Goal: Task Accomplishment & Management: Manage account settings

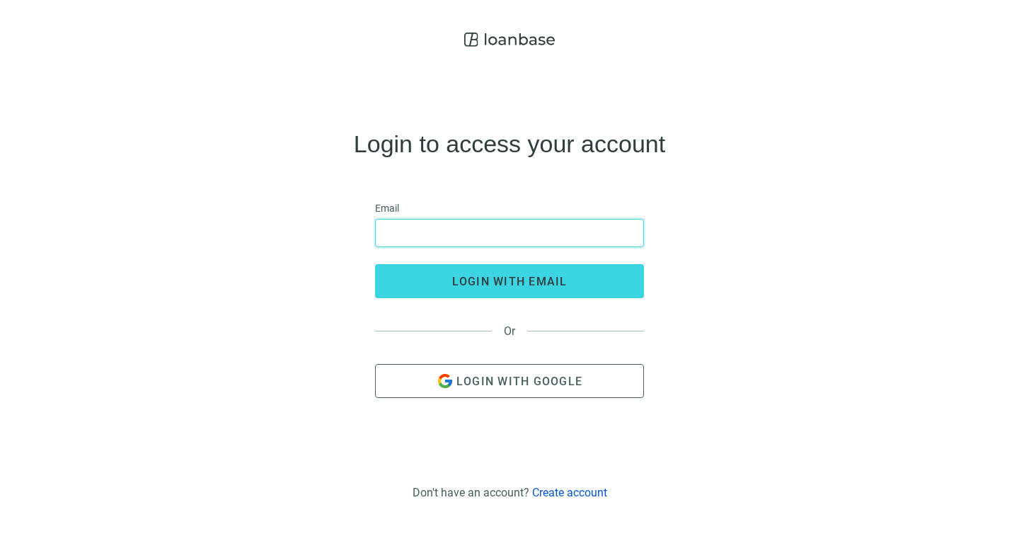
click at [564, 230] on input "email" at bounding box center [509, 232] width 251 height 27
type input "**********"
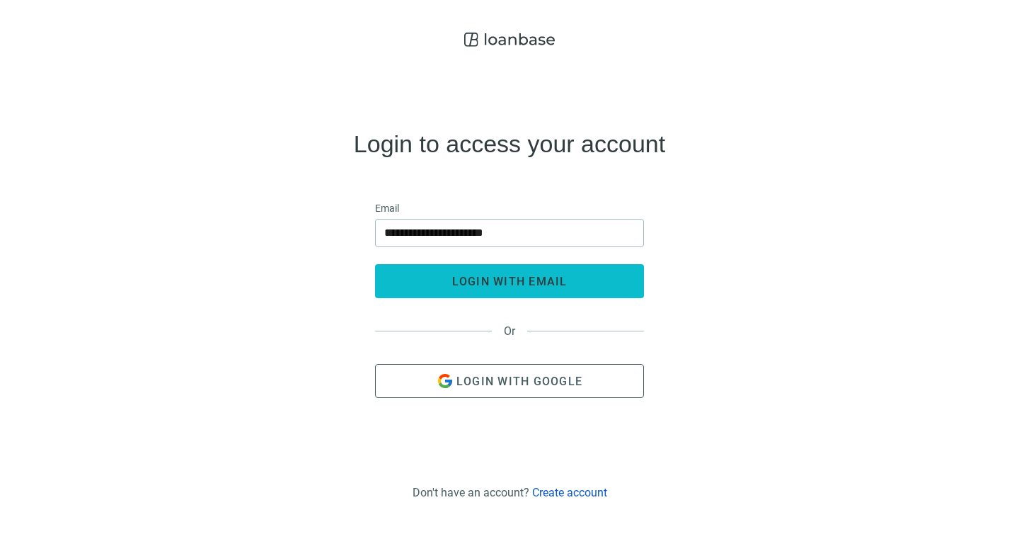
click at [558, 276] on span "login with email" at bounding box center [509, 281] width 115 height 13
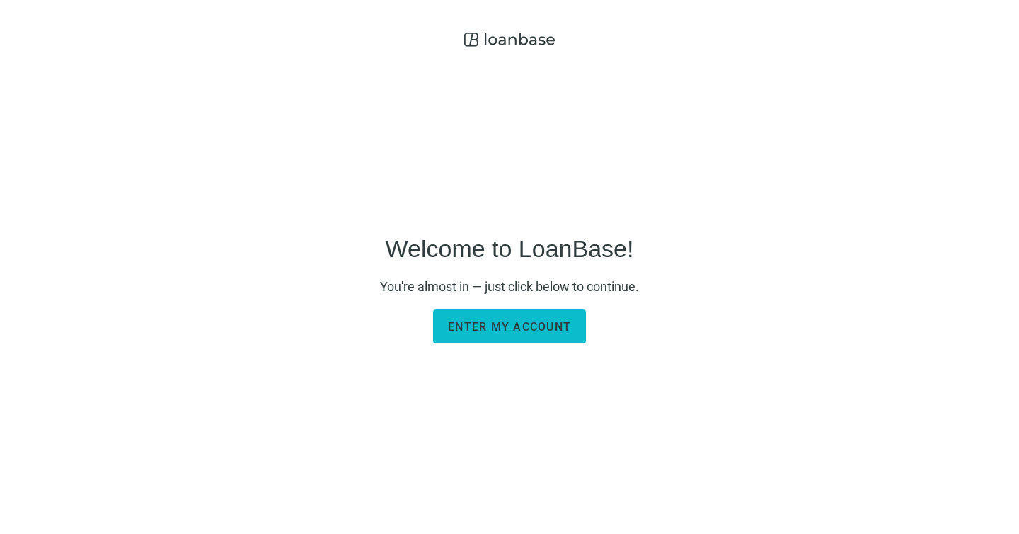
click at [475, 328] on span "Enter my account" at bounding box center [509, 326] width 123 height 13
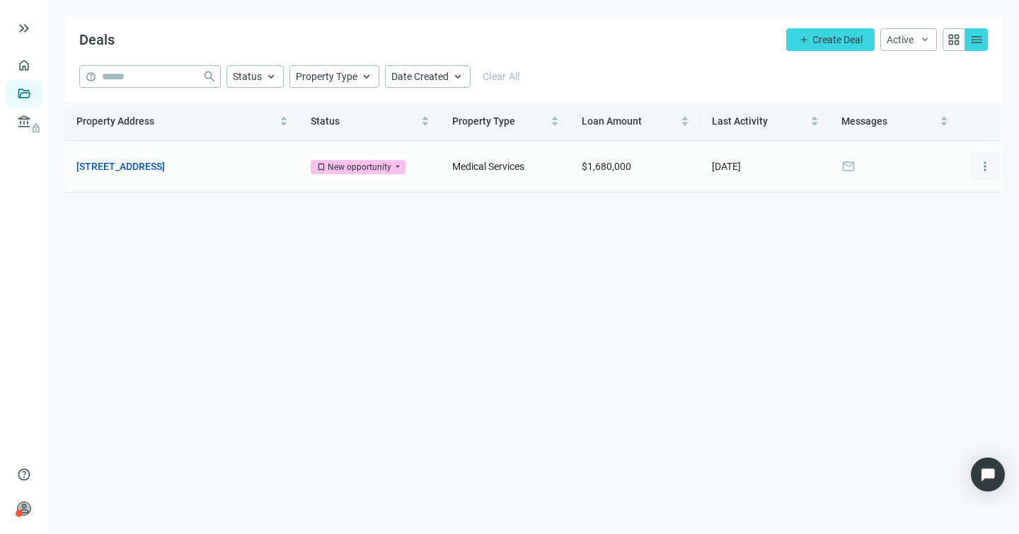
click at [983, 159] on span "more_vert" at bounding box center [985, 166] width 14 height 14
click at [165, 162] on link "2647 Superior Dr NW, Rochester, MN 55901" at bounding box center [120, 167] width 88 height 16
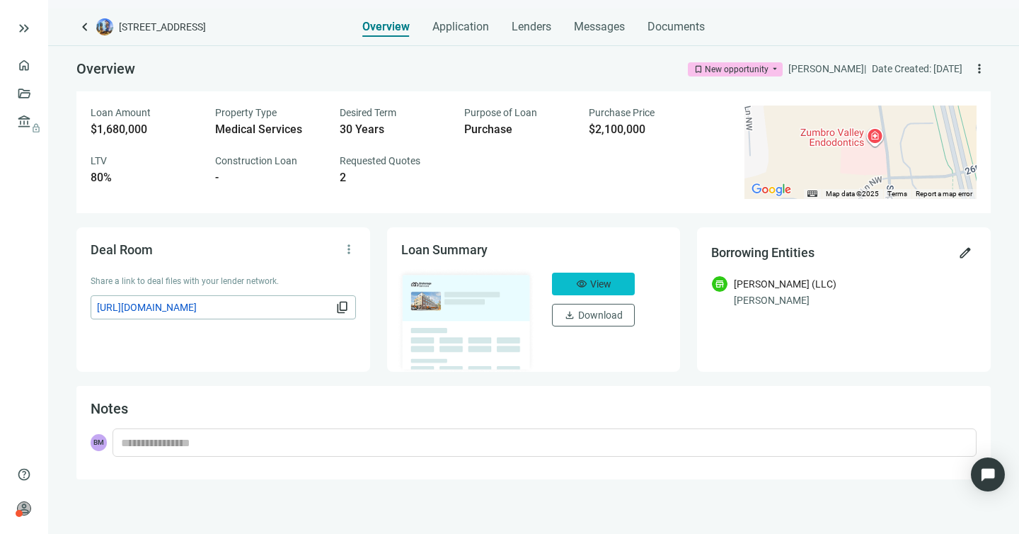
click at [584, 278] on span "visibility" at bounding box center [581, 283] width 11 height 11
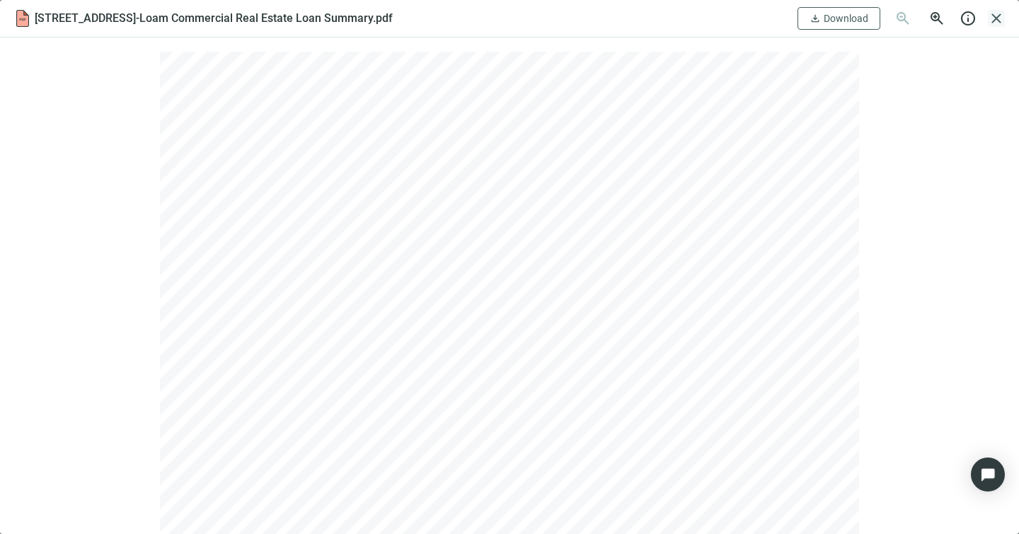
click at [1002, 21] on span "close" at bounding box center [996, 18] width 17 height 17
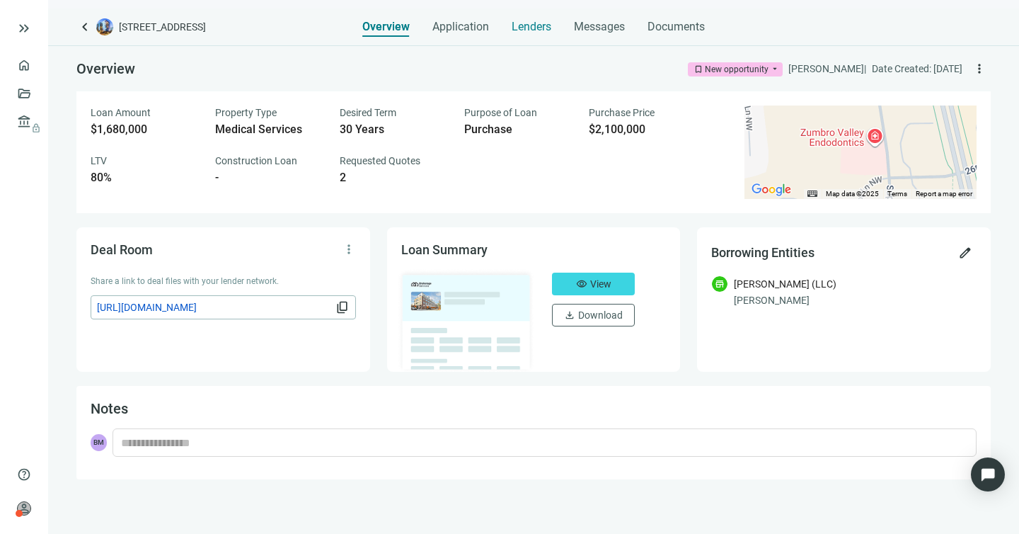
click at [534, 25] on span "Lenders" at bounding box center [532, 27] width 40 height 14
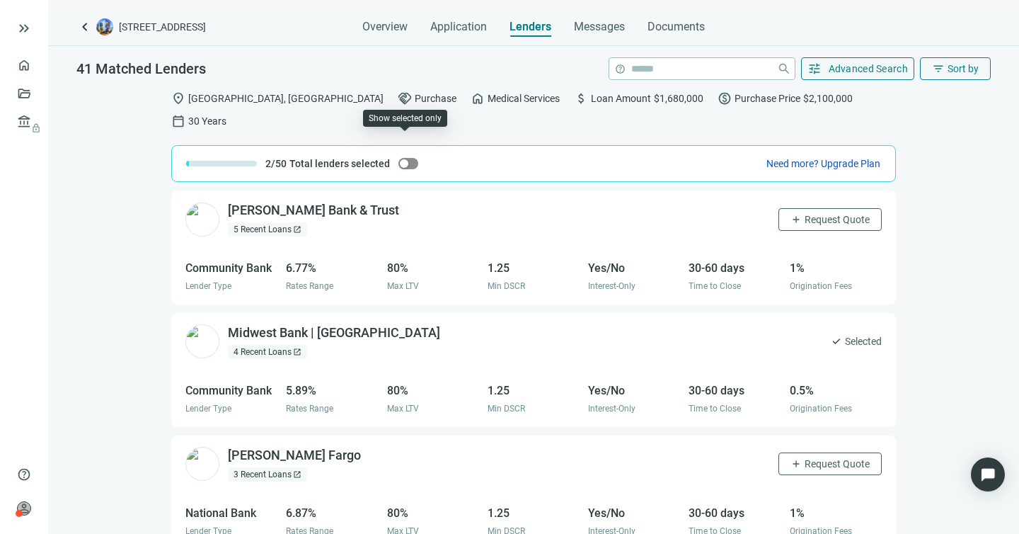
click at [404, 159] on div "button" at bounding box center [404, 163] width 8 height 8
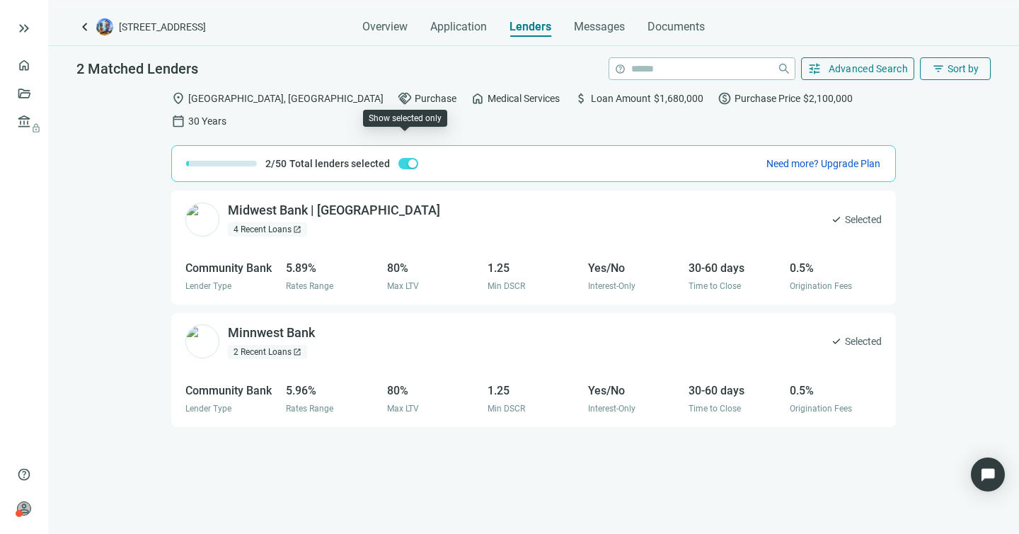
click at [404, 158] on span "button" at bounding box center [409, 163] width 20 height 11
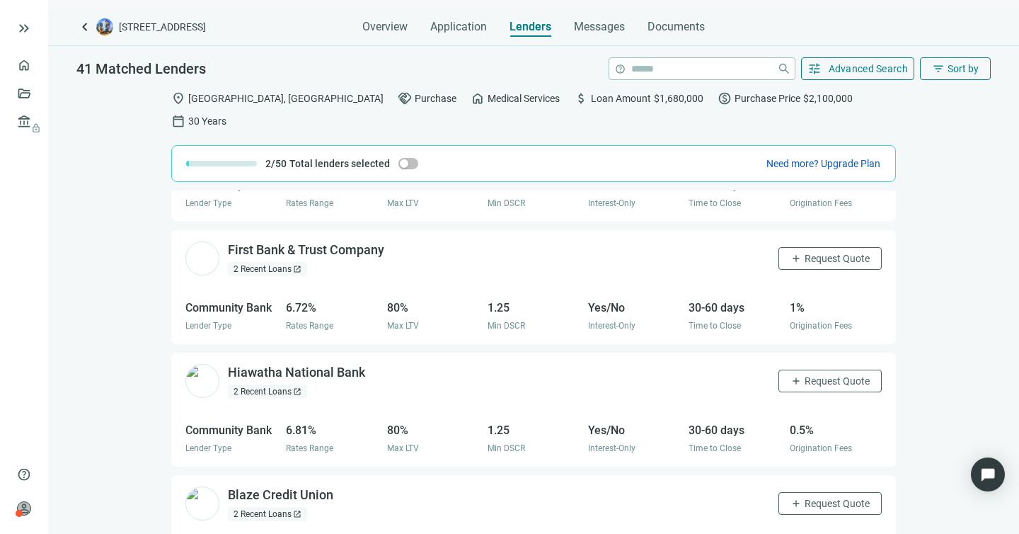
scroll to position [544, 0]
